Goal: Task Accomplishment & Management: Use online tool/utility

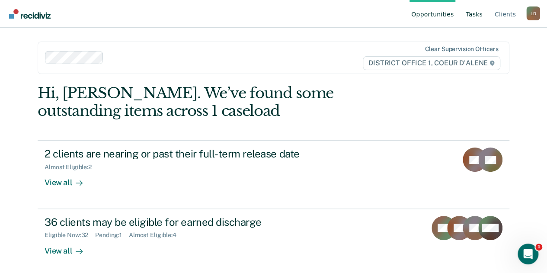
click at [481, 13] on link "Tasks" at bounding box center [474, 14] width 20 height 28
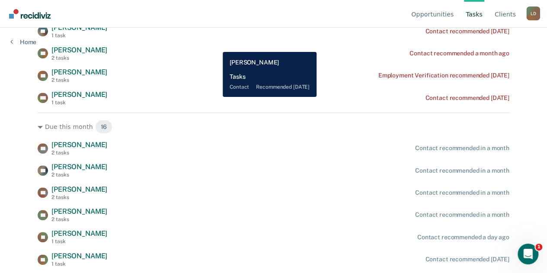
scroll to position [225, 0]
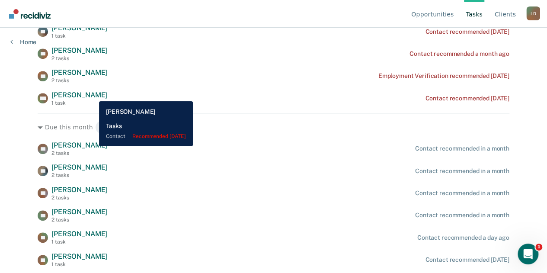
click at [93, 95] on span "[PERSON_NAME]" at bounding box center [79, 95] width 56 height 8
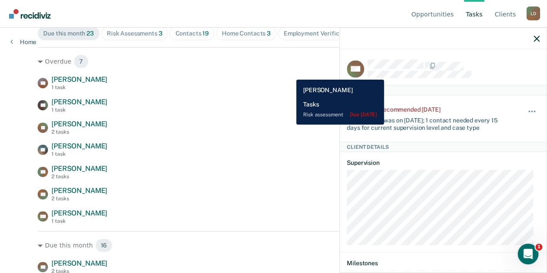
scroll to position [96, 0]
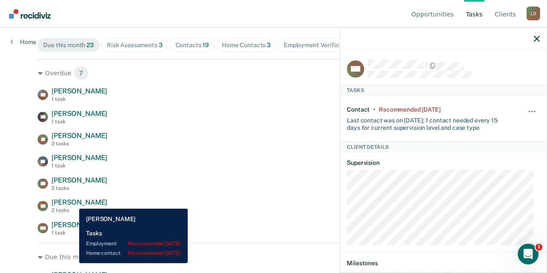
click at [73, 202] on span "[PERSON_NAME]" at bounding box center [79, 202] width 56 height 8
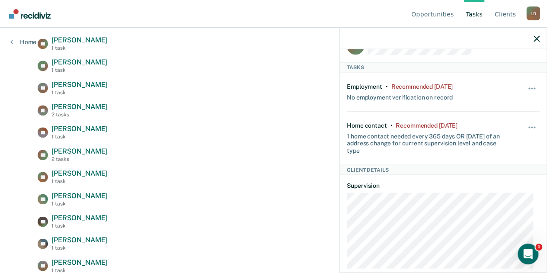
scroll to position [0, 0]
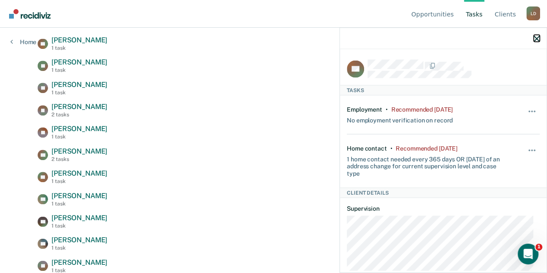
click at [539, 35] on button "button" at bounding box center [536, 38] width 6 height 7
